Goal: Information Seeking & Learning: Learn about a topic

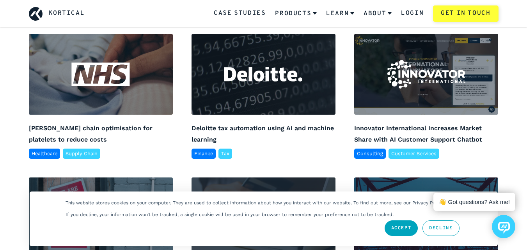
scroll to position [187, 0]
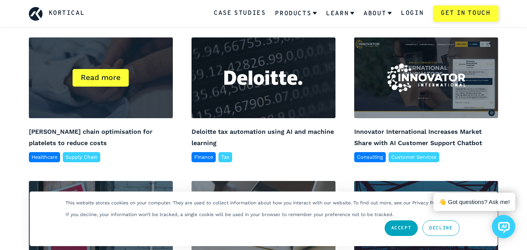
click at [122, 105] on div "Read more" at bounding box center [101, 77] width 144 height 81
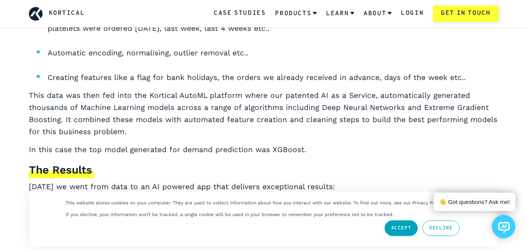
scroll to position [1637, 0]
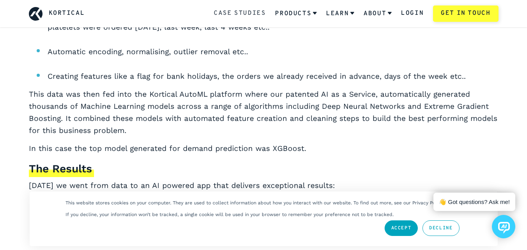
click at [228, 14] on link "Case Studies" at bounding box center [240, 14] width 52 height 10
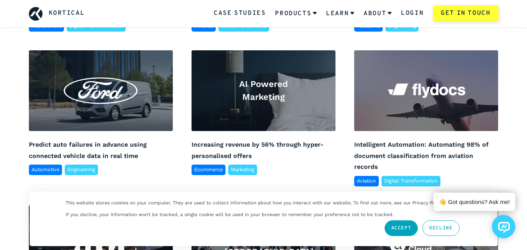
scroll to position [546, 0]
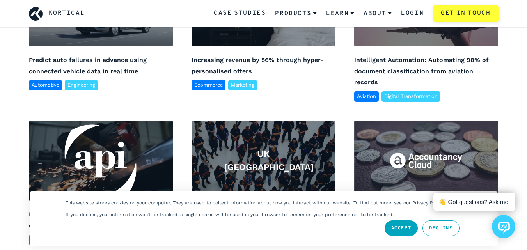
click at [449, 228] on link "Decline" at bounding box center [440, 228] width 37 height 16
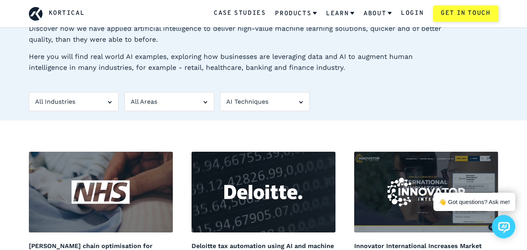
scroll to position [39, 0]
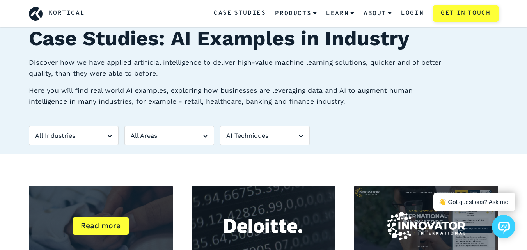
click at [80, 210] on div "Read more" at bounding box center [101, 226] width 144 height 81
